Goal: Check status: Check status

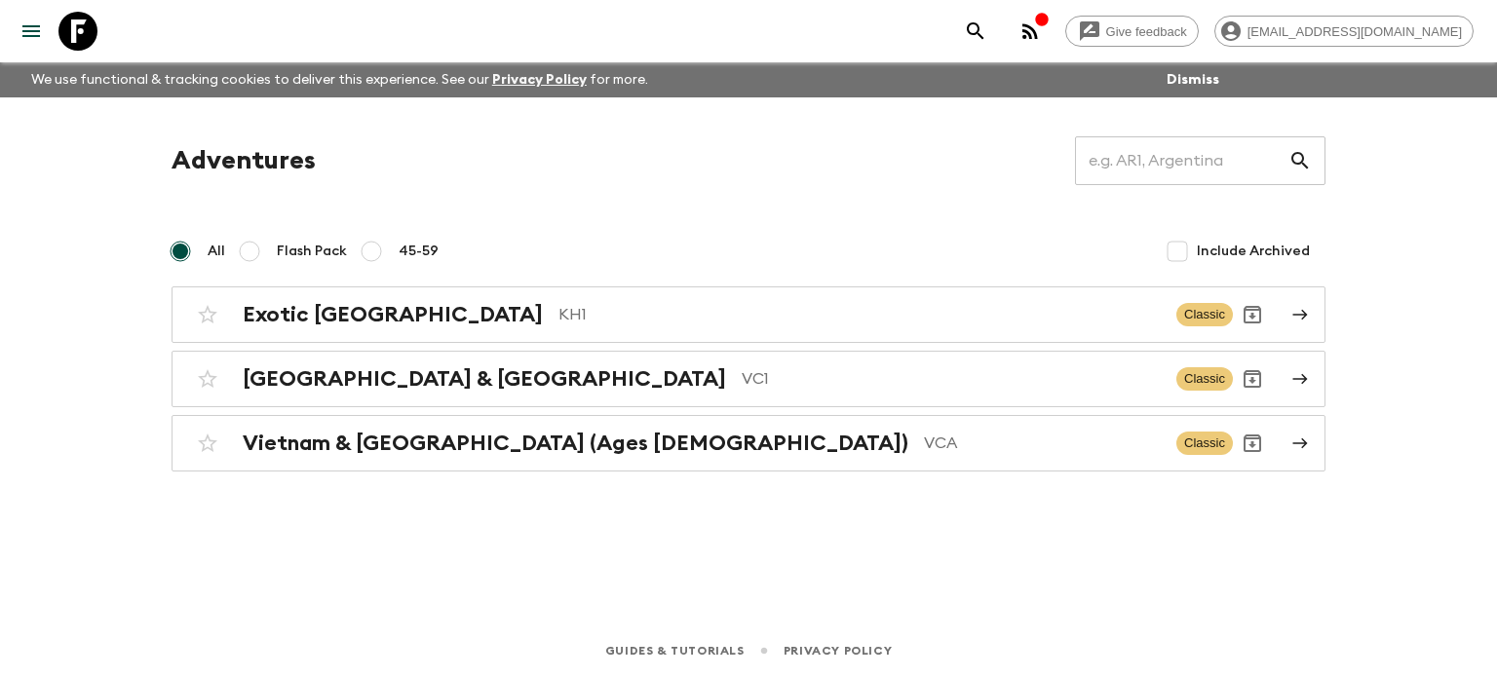
click at [854, 552] on div "Adventures ​ All Flash Pack 45-59 Include Archived Exotic [GEOGRAPHIC_DATA] KH1…" at bounding box center [748, 333] width 1247 height 473
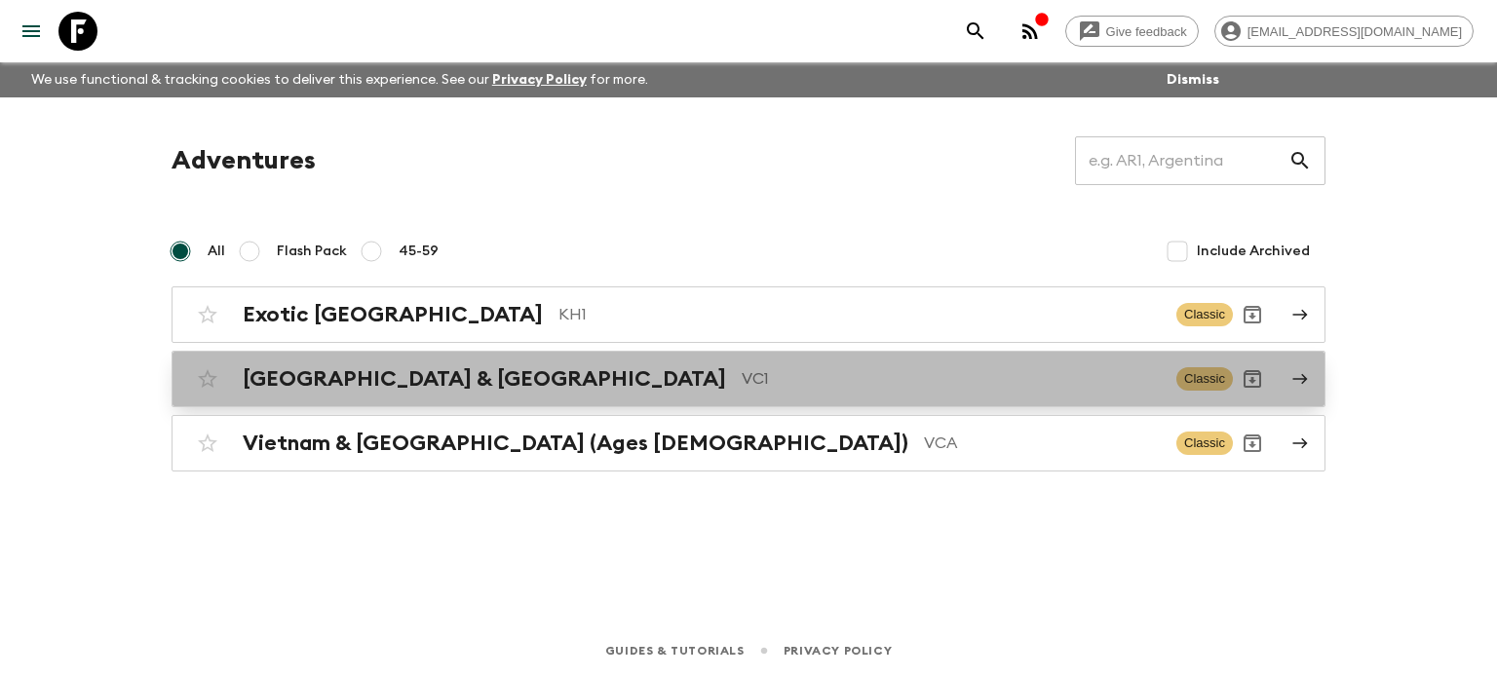
click at [742, 376] on p "VC1" at bounding box center [951, 378] width 419 height 23
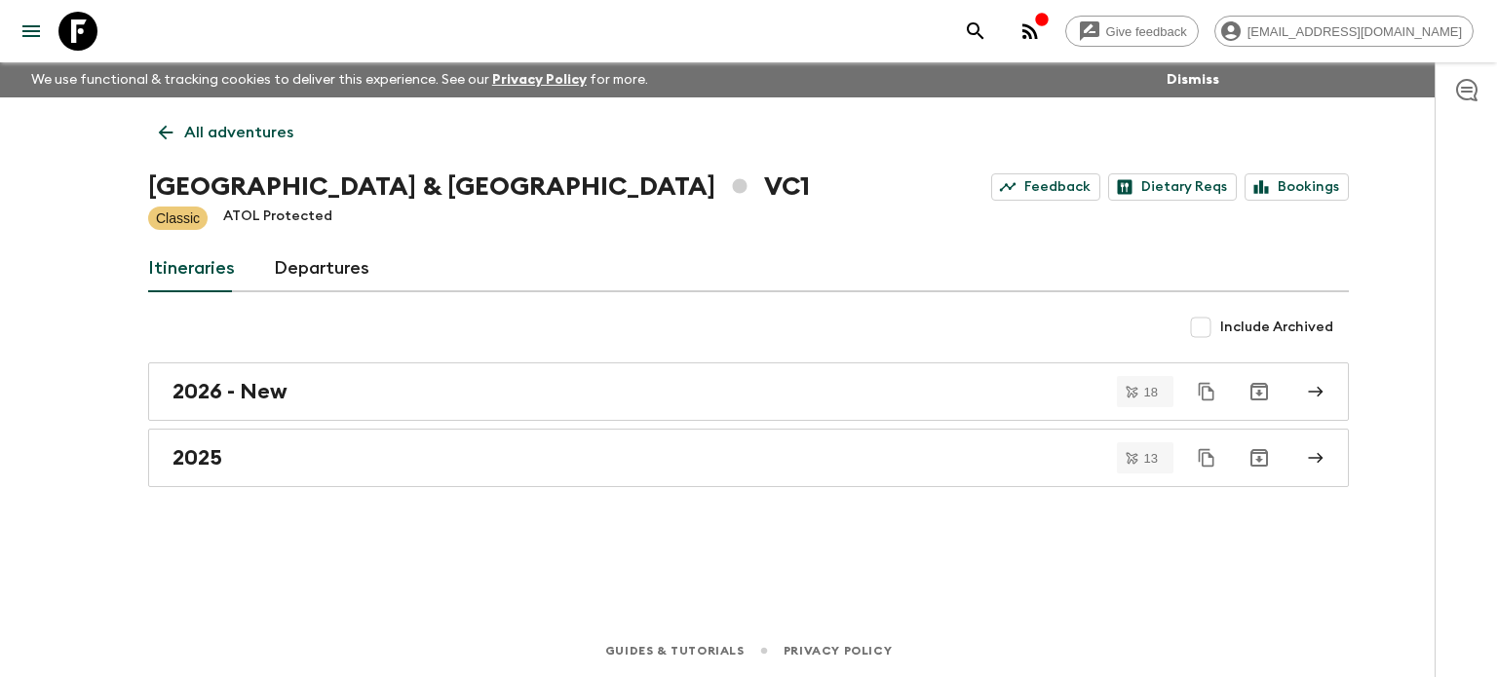
click at [1042, 35] on icon "button" at bounding box center [1029, 30] width 23 height 23
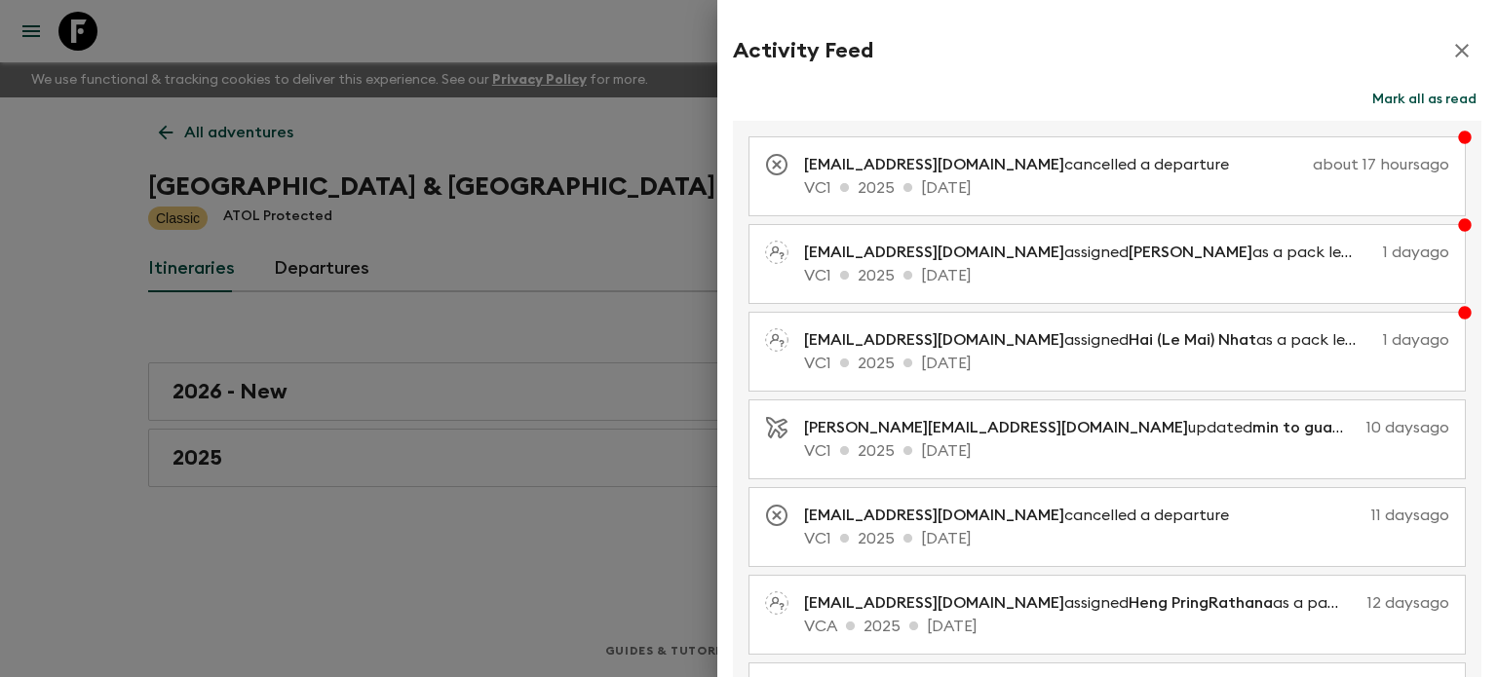
click at [1450, 46] on icon "button" at bounding box center [1461, 50] width 23 height 23
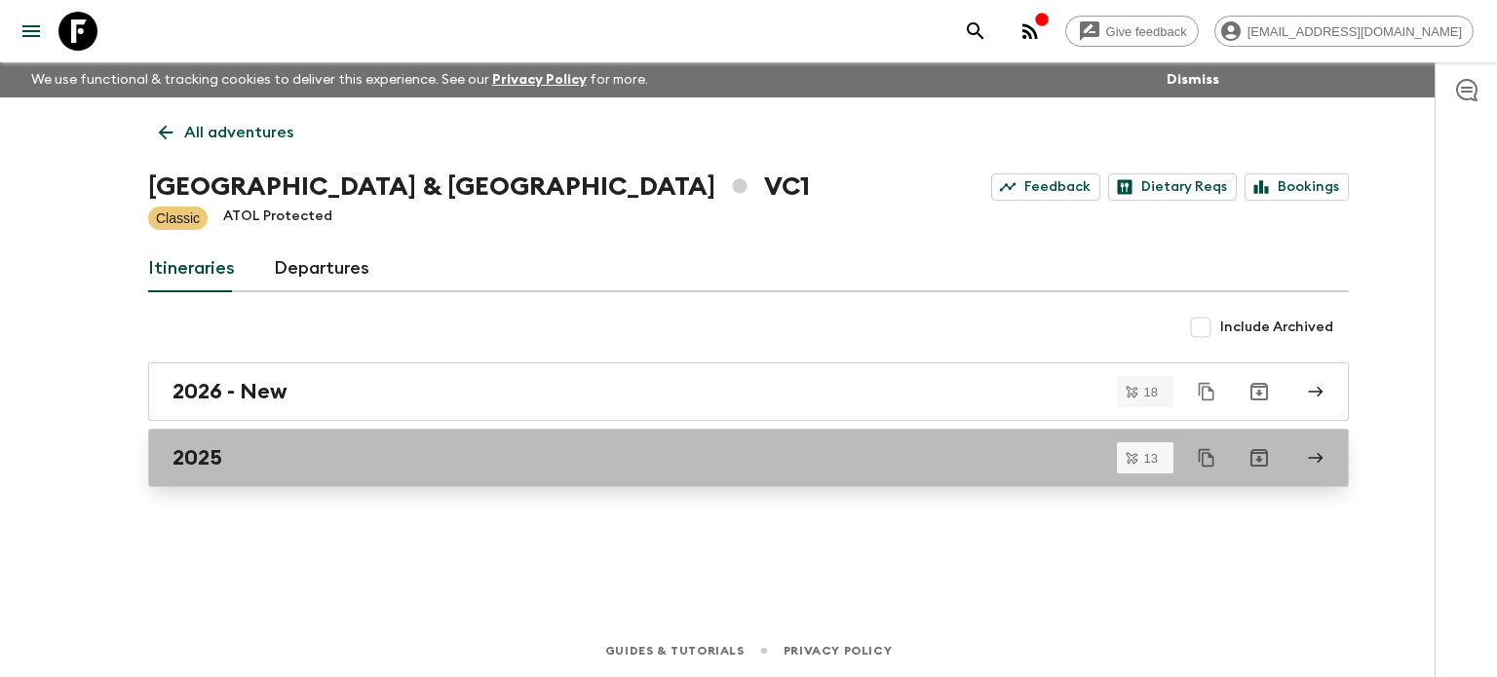
click at [349, 455] on div "2025" at bounding box center [729, 457] width 1115 height 25
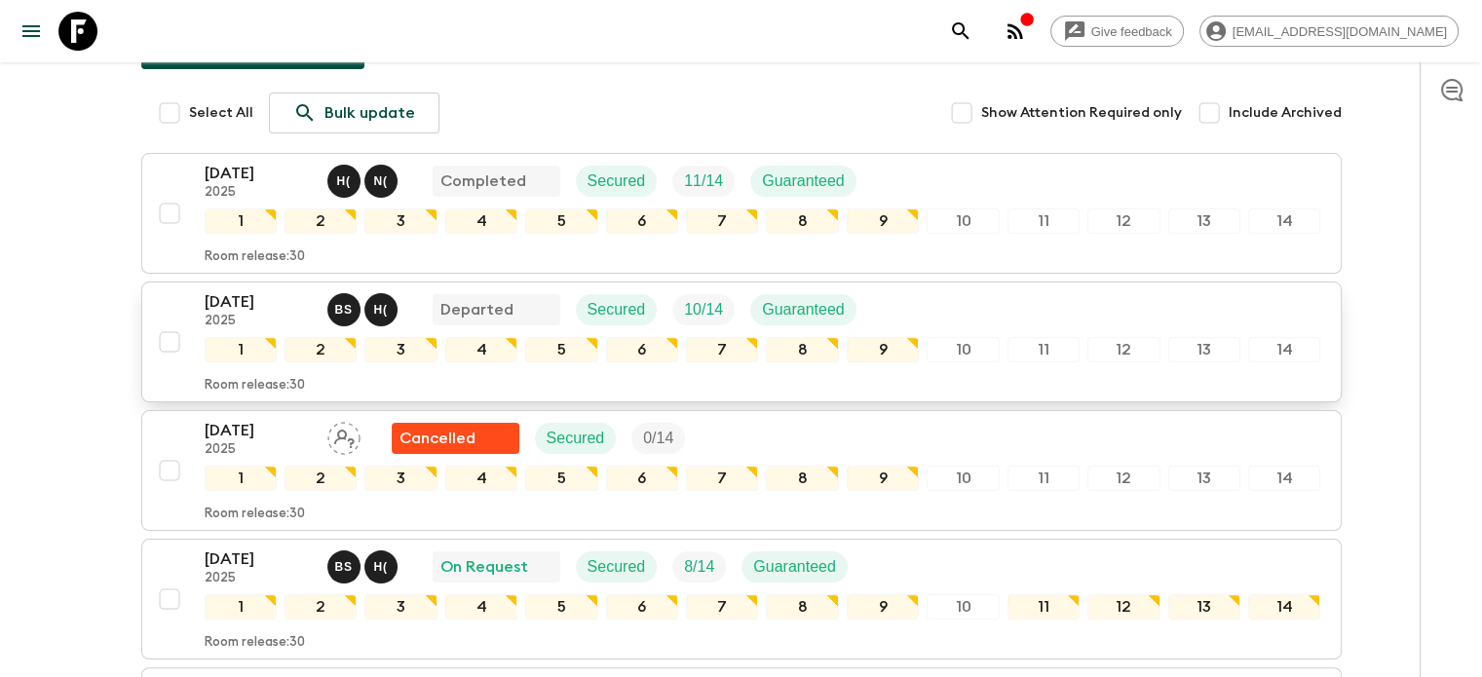
scroll to position [292, 0]
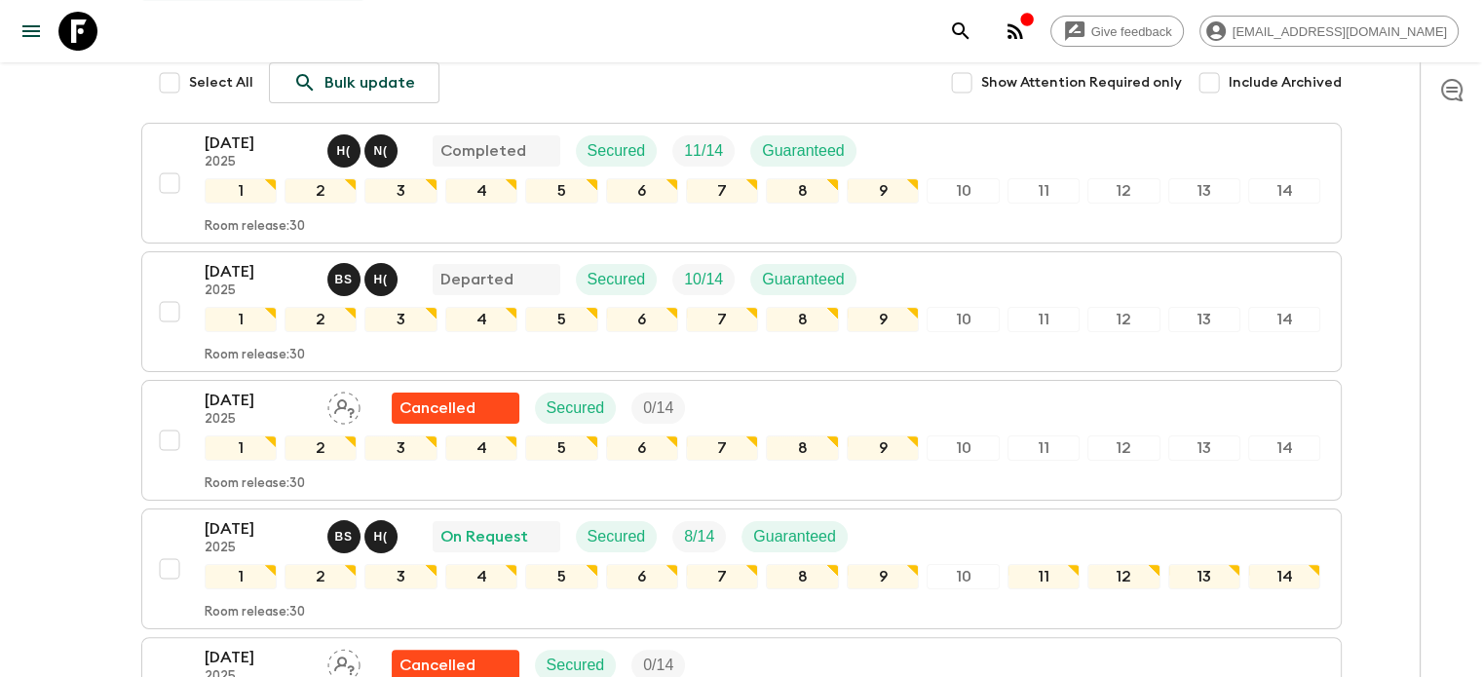
click at [249, 281] on p "[DATE]" at bounding box center [258, 271] width 107 height 23
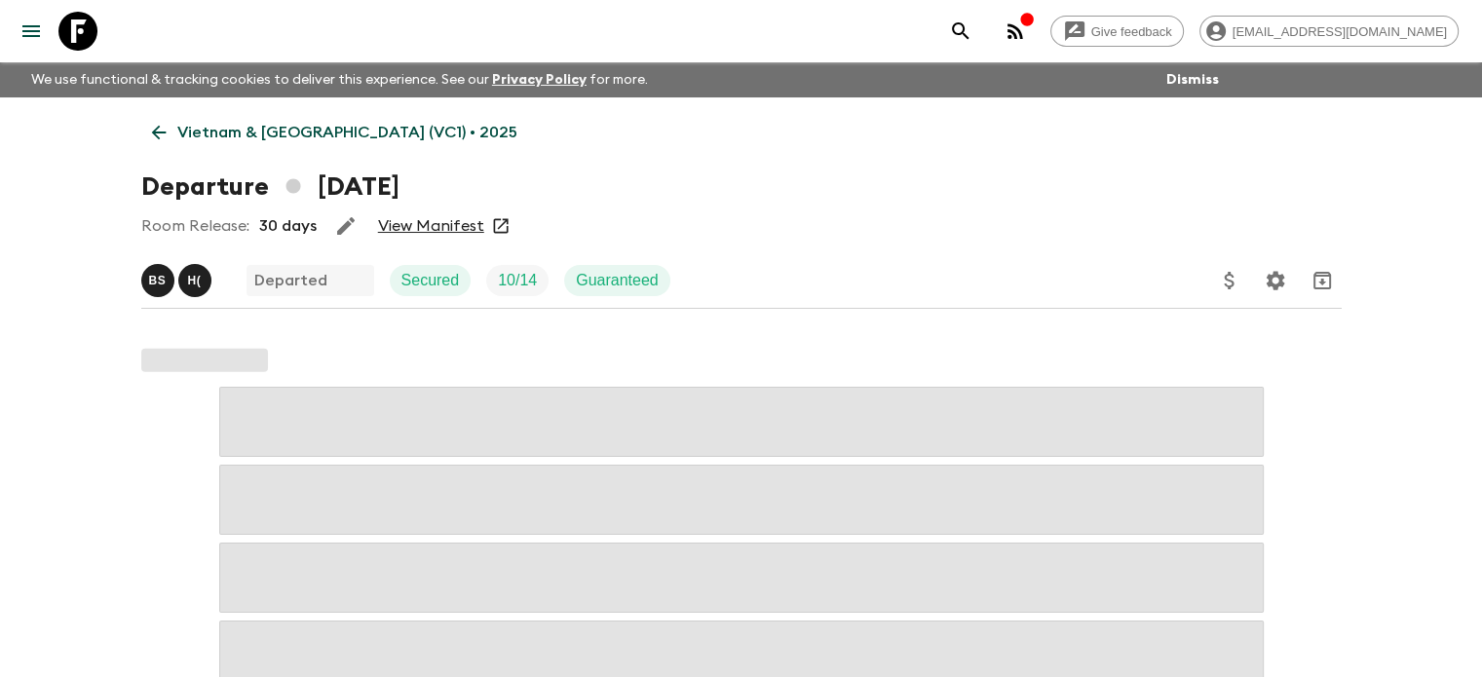
click at [433, 227] on link "View Manifest" at bounding box center [431, 225] width 106 height 19
